Goal: Task Accomplishment & Management: Complete application form

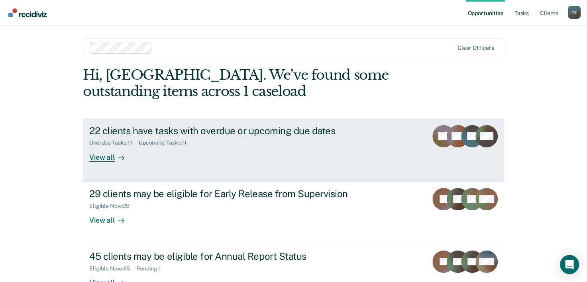
click at [212, 154] on div "22 clients have tasks with overdue or upcoming due dates Overdue Tasks : 11 Upc…" at bounding box center [238, 143] width 299 height 37
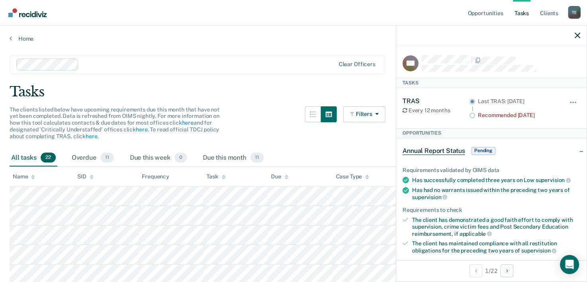
click at [37, 155] on div "All tasks 22" at bounding box center [34, 158] width 48 height 18
click at [96, 154] on div "Overdue 11" at bounding box center [92, 158] width 45 height 18
click at [583, 37] on div at bounding box center [491, 36] width 191 height 20
drag, startPoint x: 576, startPoint y: 35, endPoint x: 324, endPoint y: 33, distance: 252.0
click at [324, 33] on div "Home" at bounding box center [293, 34] width 587 height 17
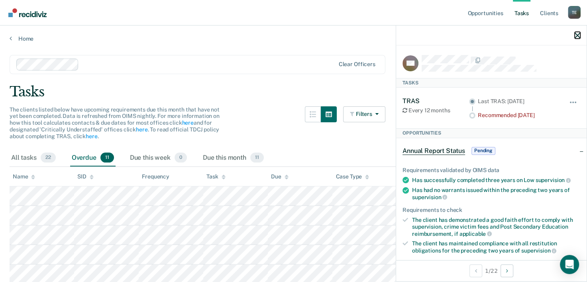
click at [579, 34] on icon "button" at bounding box center [578, 36] width 6 height 6
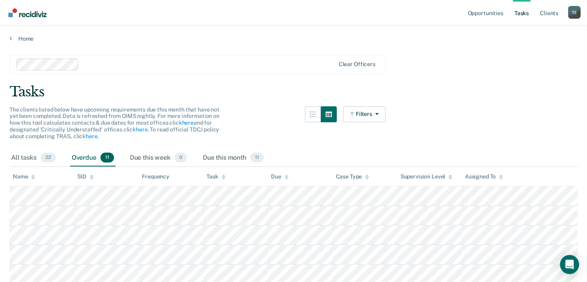
click at [81, 155] on div "Overdue 11" at bounding box center [92, 158] width 45 height 18
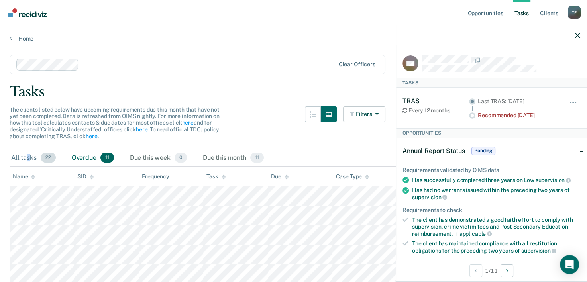
drag, startPoint x: 244, startPoint y: 157, endPoint x: 28, endPoint y: 159, distance: 215.7
click at [28, 159] on div "All tasks 22" at bounding box center [34, 158] width 48 height 18
click at [244, 112] on div "The clients listed below have upcoming requirements due this month that have no…" at bounding box center [198, 127] width 376 height 43
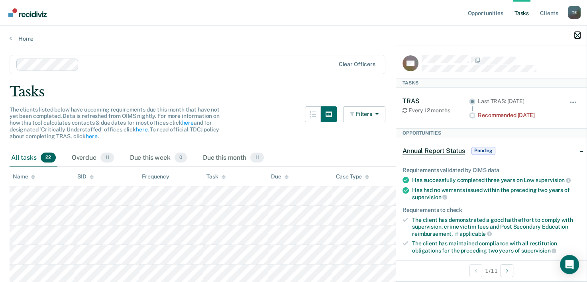
click at [580, 36] on icon "button" at bounding box center [578, 36] width 6 height 6
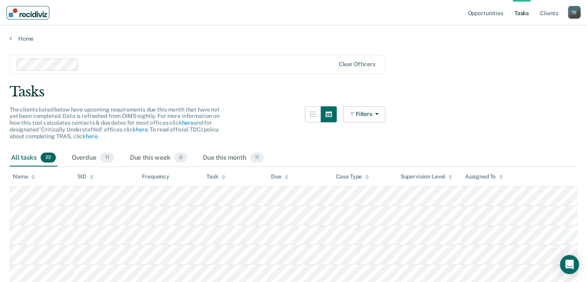
click at [23, 17] on img "Main navigation" at bounding box center [28, 12] width 38 height 9
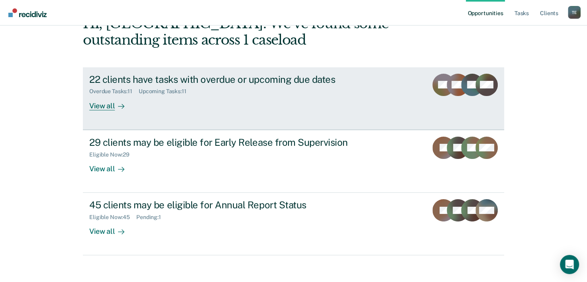
scroll to position [56, 0]
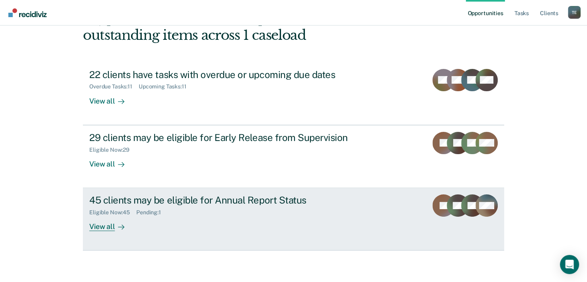
click at [185, 206] on div "Eligible Now : 45 Pending : 1" at bounding box center [229, 211] width 280 height 10
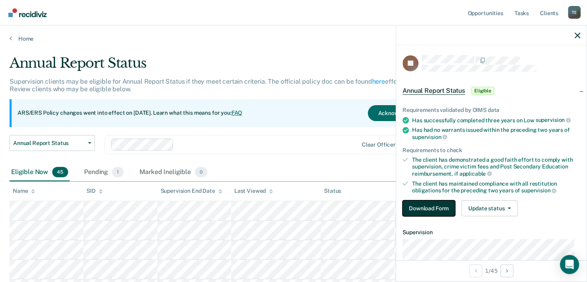
click at [429, 212] on button "Download Form" at bounding box center [429, 209] width 53 height 16
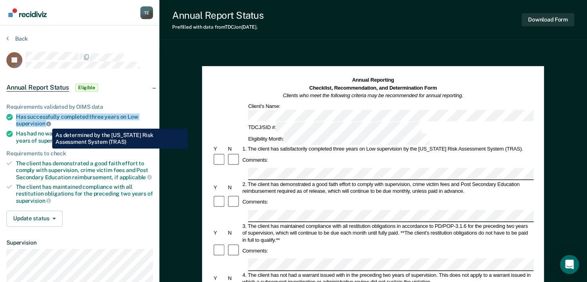
drag, startPoint x: 18, startPoint y: 116, endPoint x: 46, endPoint y: 123, distance: 29.4
click at [46, 123] on div "Has successfully completed three years on Low supervision" at bounding box center [84, 121] width 137 height 14
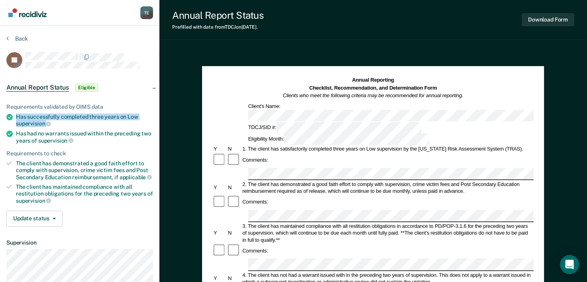
copy div "Has successfully completed three years on Low supervision"
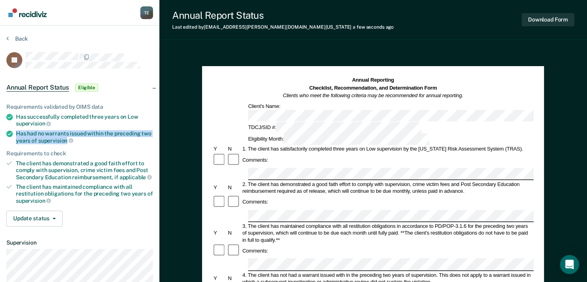
drag, startPoint x: 15, startPoint y: 131, endPoint x: 66, endPoint y: 138, distance: 51.6
click at [66, 138] on li "Has had no warrants issued within the preceding two years of supervision" at bounding box center [79, 137] width 147 height 14
copy div "Has had no warrants issued within the preceding two years of supervision"
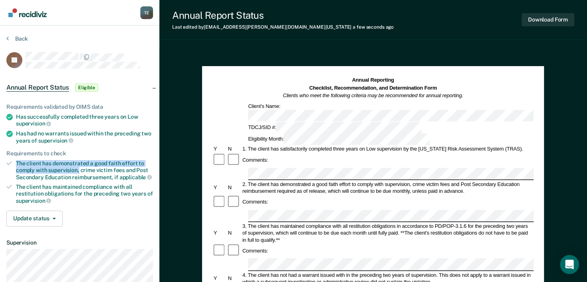
drag, startPoint x: 16, startPoint y: 160, endPoint x: 79, endPoint y: 167, distance: 63.0
click at [79, 167] on div "The client has demonstrated a good faith effort to comply with supervision, cri…" at bounding box center [84, 170] width 137 height 20
copy div "The client has demonstrated a good faith effort to comply with supervision,"
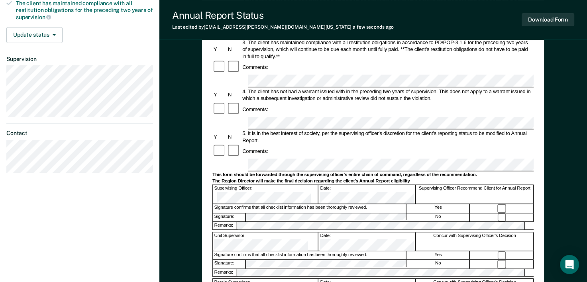
scroll to position [187, 0]
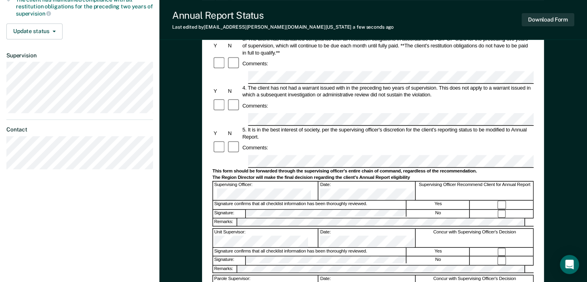
click at [343, 195] on form "Annual Reporting Checklist, Recommendation, and Determination Form Clients who …" at bounding box center [372, 154] width 321 height 531
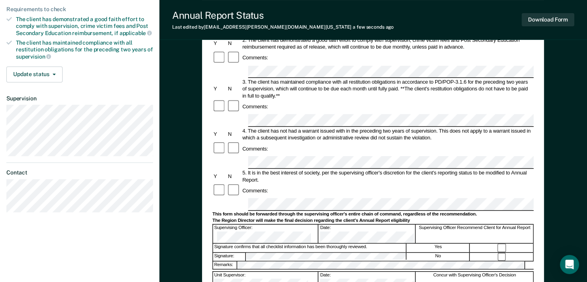
scroll to position [146, 0]
